Goal: Information Seeking & Learning: Learn about a topic

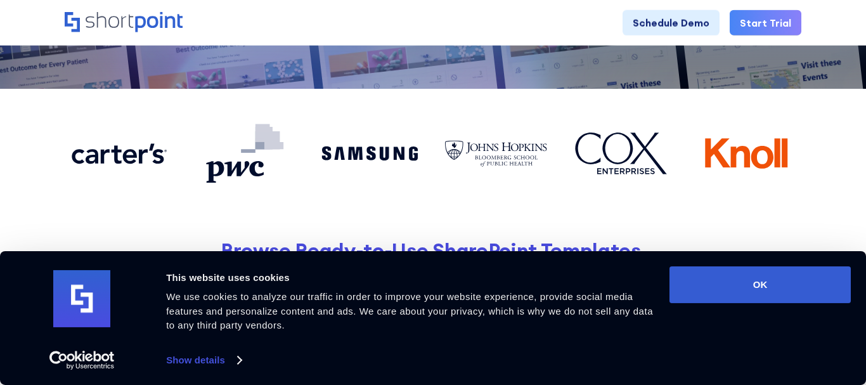
scroll to position [295, 0]
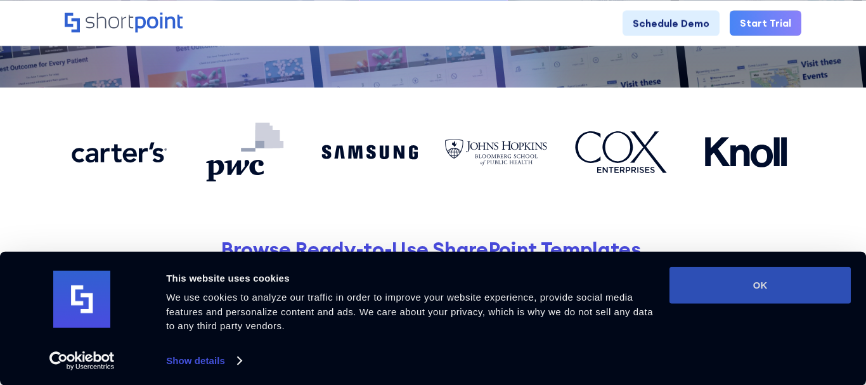
click at [765, 280] on button "OK" at bounding box center [760, 284] width 181 height 37
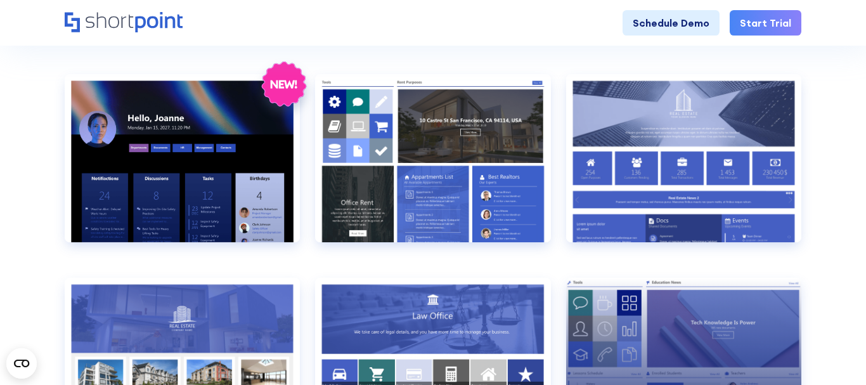
scroll to position [651, 0]
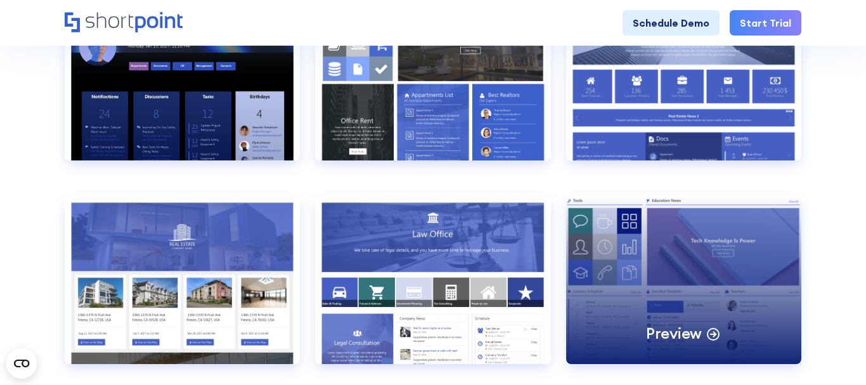
click at [619, 288] on div "Preview" at bounding box center [683, 280] width 235 height 168
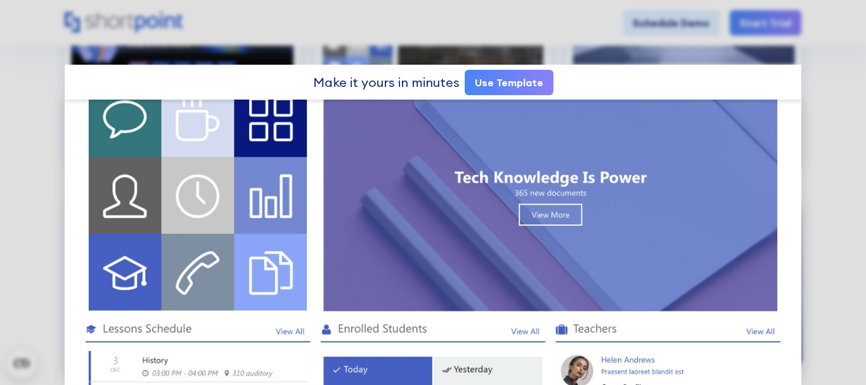
scroll to position [0, 0]
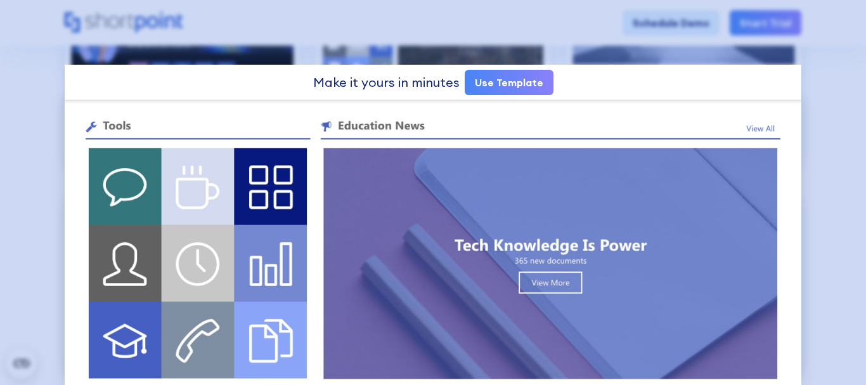
click at [865, 23] on div at bounding box center [433, 192] width 866 height 385
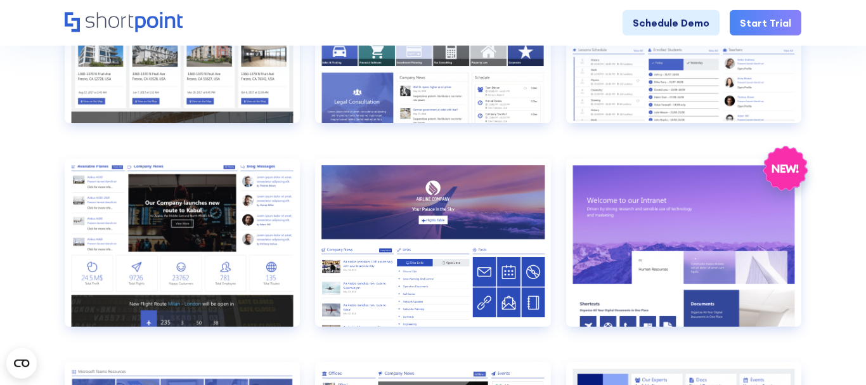
scroll to position [894, 0]
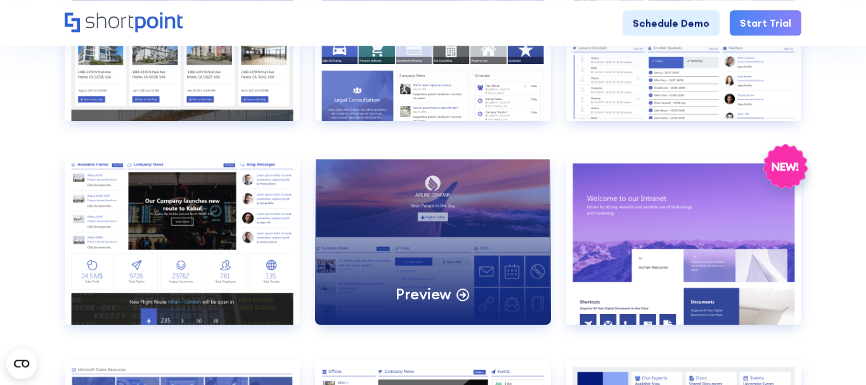
click at [465, 264] on div "Preview" at bounding box center [432, 241] width 235 height 168
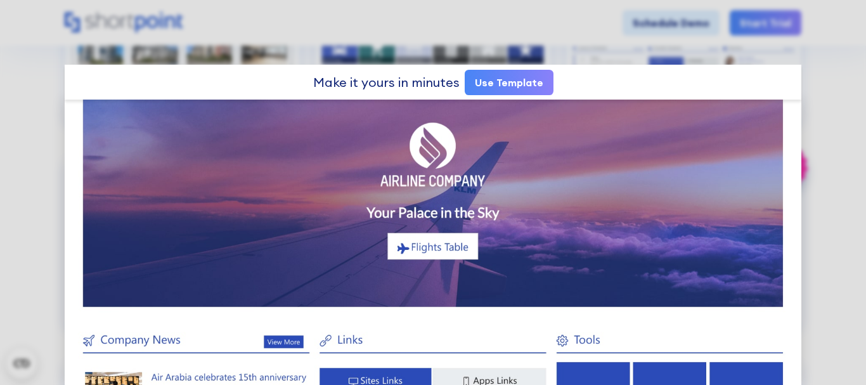
scroll to position [42, 0]
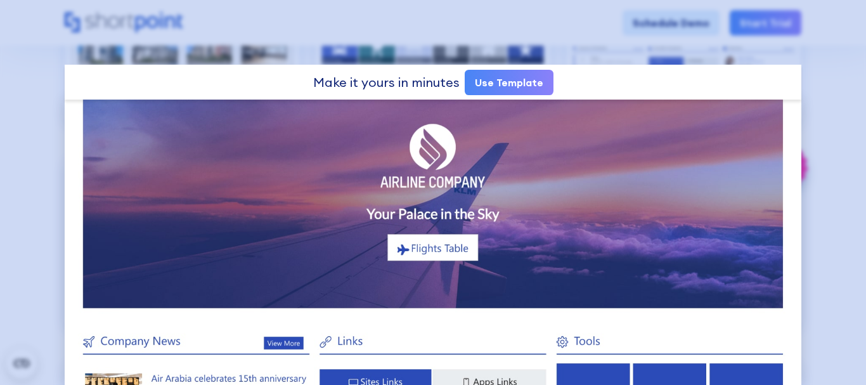
click at [668, 29] on div at bounding box center [433, 192] width 866 height 385
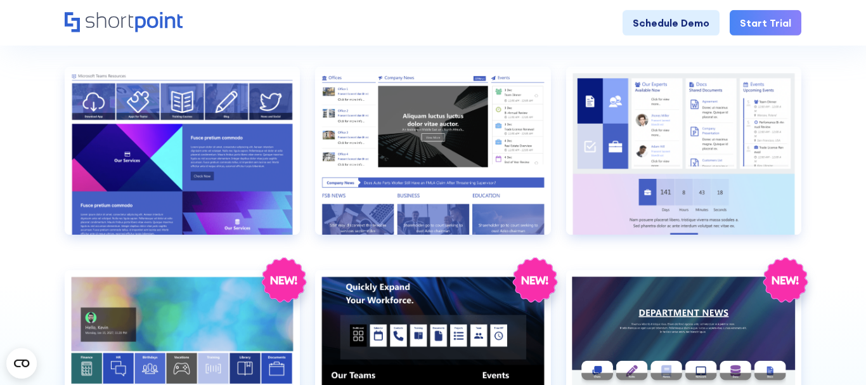
scroll to position [1190, 0]
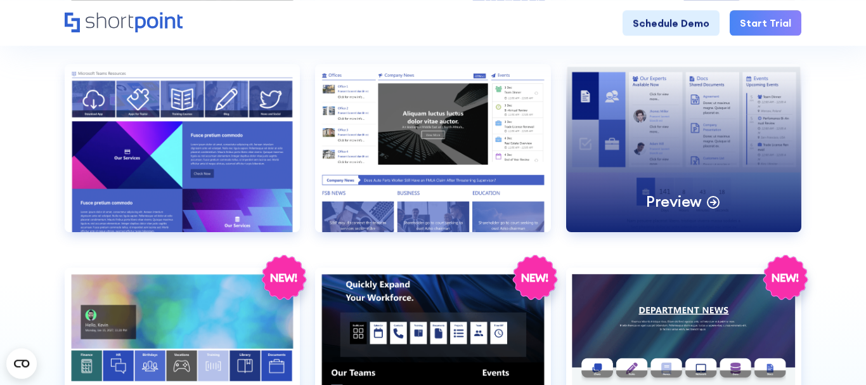
click at [696, 122] on div "Preview" at bounding box center [683, 148] width 235 height 168
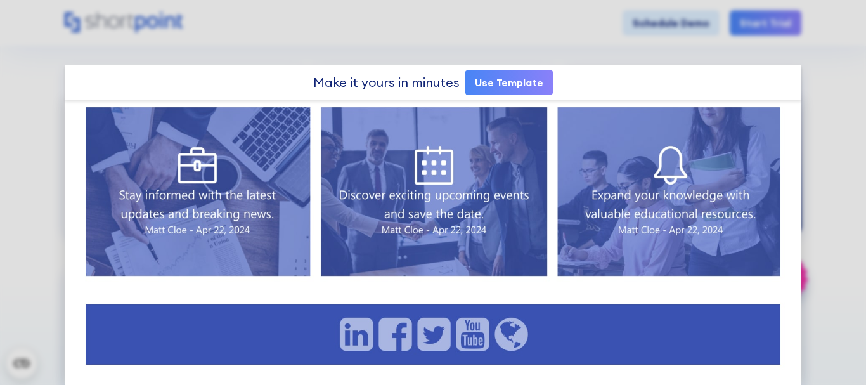
scroll to position [0, 0]
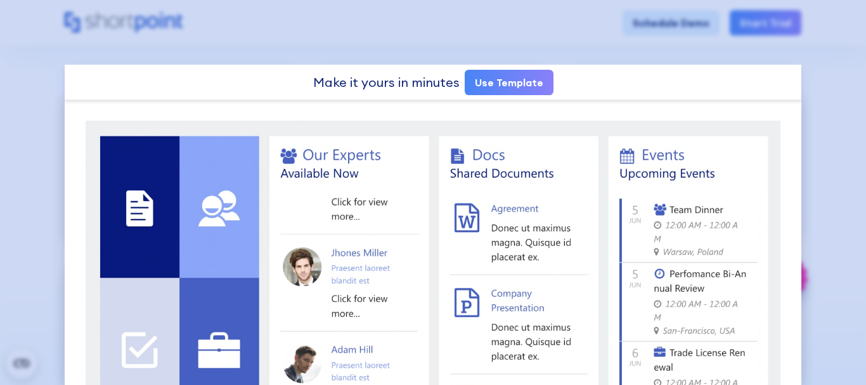
click at [827, 216] on div at bounding box center [433, 192] width 866 height 385
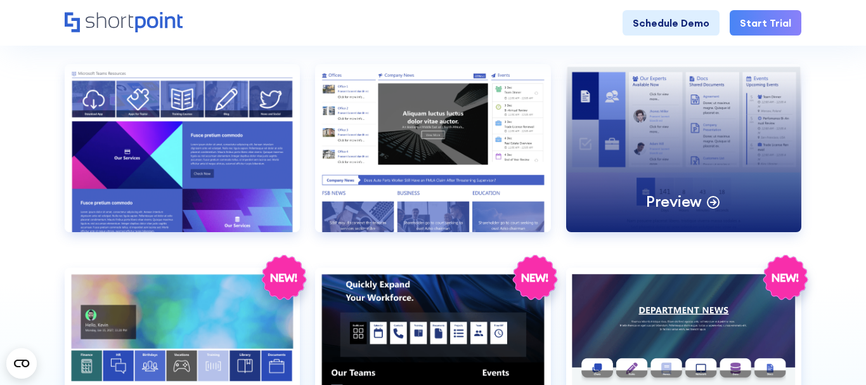
scroll to position [1369, 0]
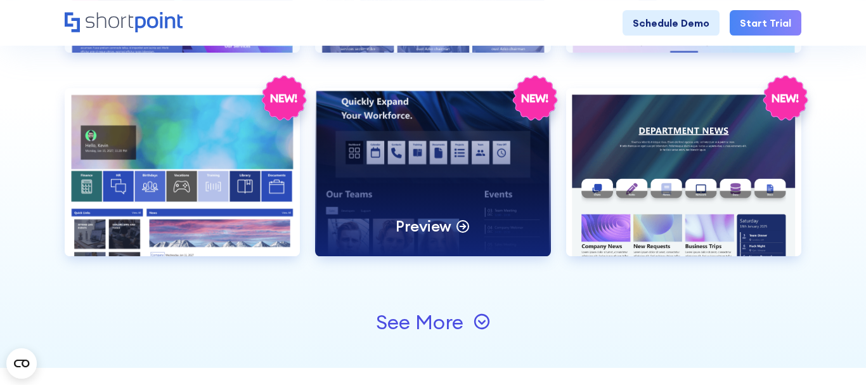
click at [479, 141] on div "Preview" at bounding box center [432, 172] width 235 height 168
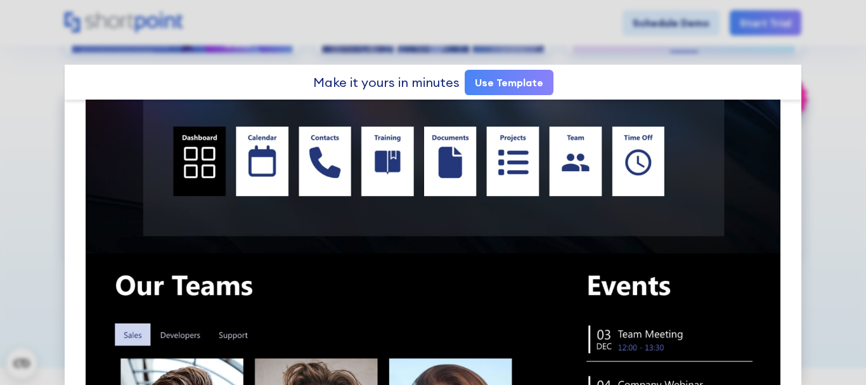
scroll to position [0, 0]
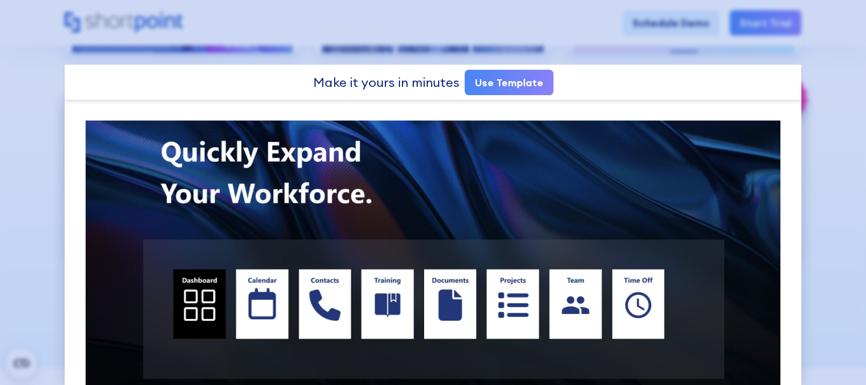
click at [444, 50] on div at bounding box center [433, 192] width 866 height 385
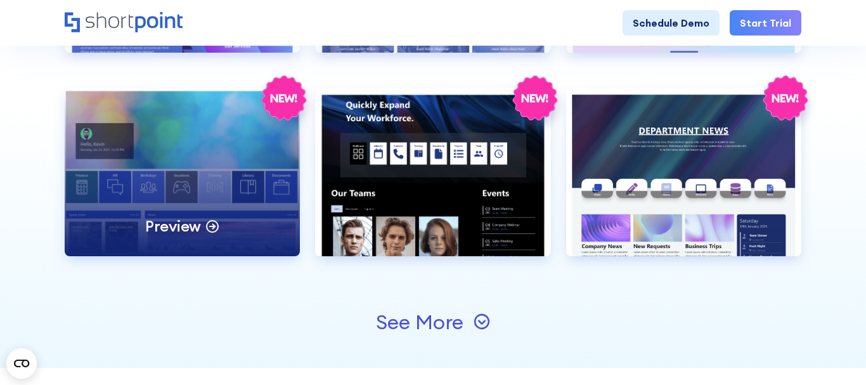
click at [227, 143] on div "Preview" at bounding box center [182, 172] width 235 height 168
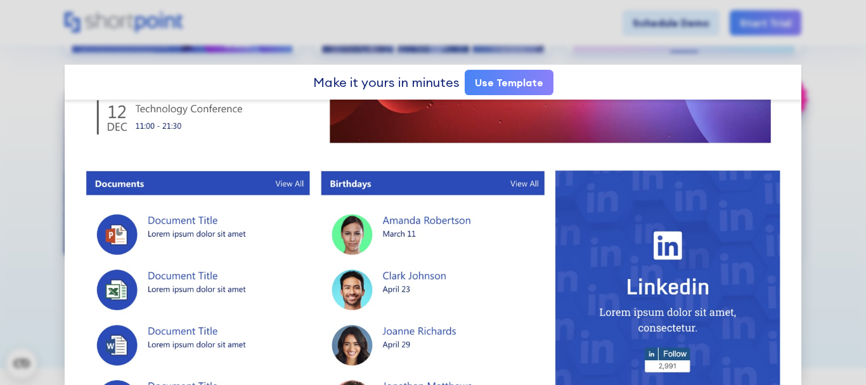
scroll to position [903, 0]
